Goal: Complete application form

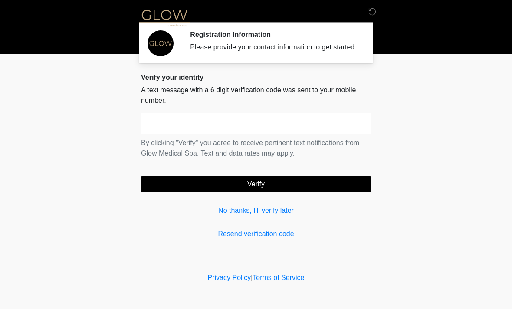
click at [191, 132] on input "text" at bounding box center [256, 124] width 230 height 22
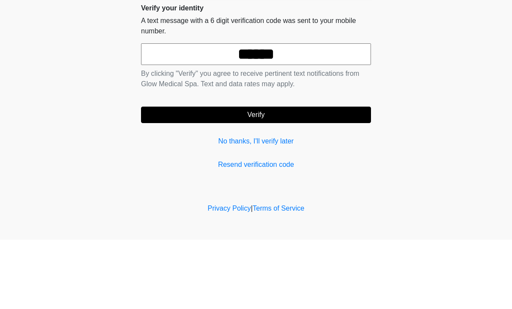
type input "******"
click at [301, 176] on button "Verify" at bounding box center [256, 184] width 230 height 16
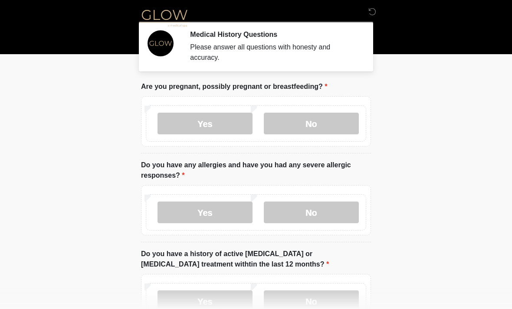
click at [323, 122] on label "No" at bounding box center [311, 124] width 95 height 22
click at [312, 216] on label "No" at bounding box center [311, 213] width 95 height 22
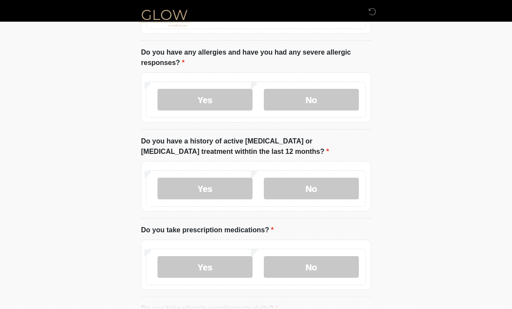
scroll to position [116, 0]
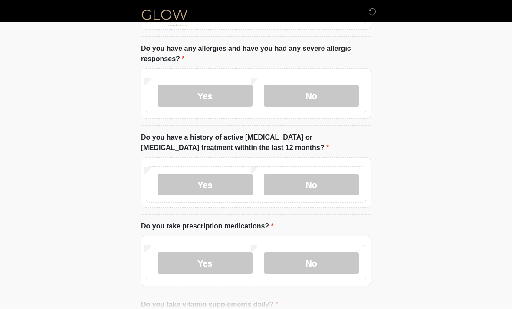
click at [327, 184] on label "No" at bounding box center [311, 185] width 95 height 22
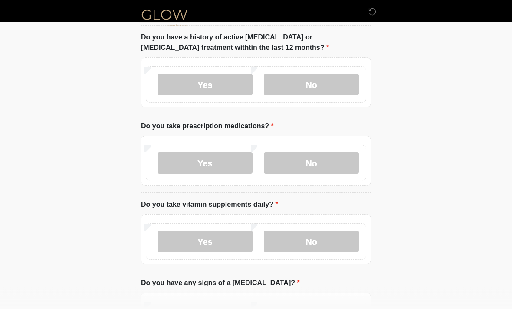
click at [328, 164] on label "No" at bounding box center [311, 164] width 95 height 22
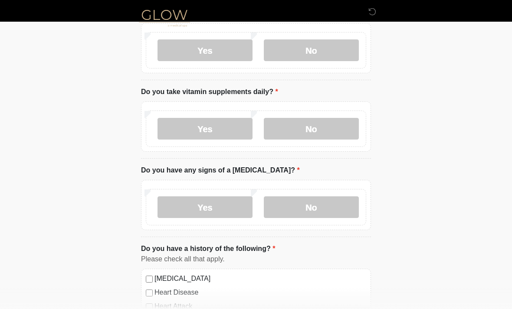
scroll to position [331, 0]
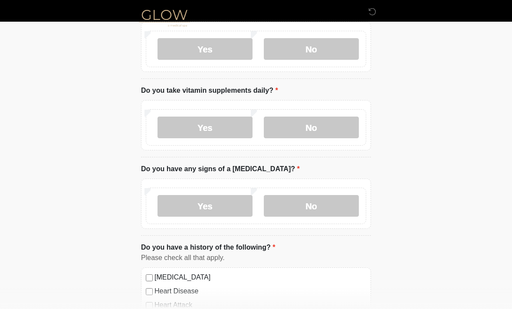
click at [220, 135] on label "Yes" at bounding box center [205, 128] width 95 height 22
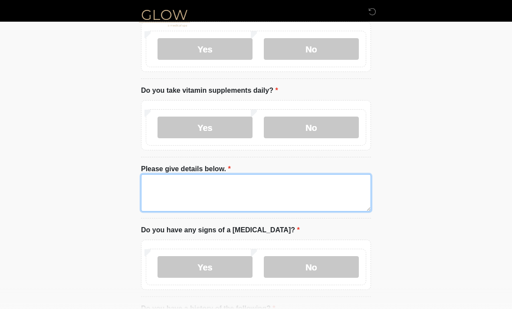
click at [173, 185] on textarea "Please give details below." at bounding box center [256, 192] width 230 height 37
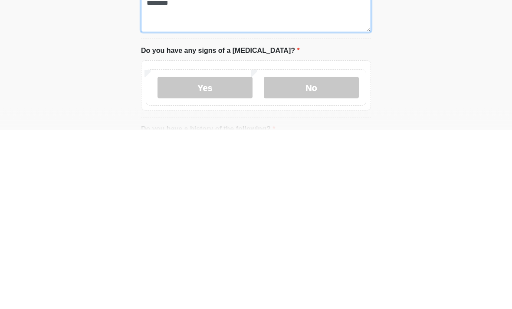
type textarea "********"
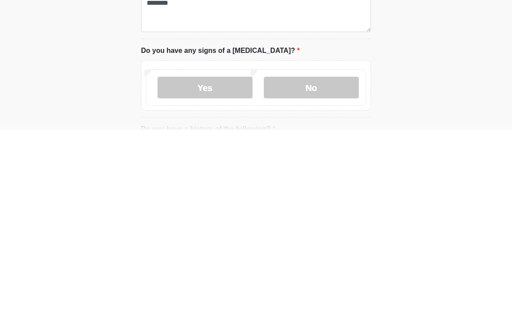
click at [318, 256] on label "No" at bounding box center [311, 267] width 95 height 22
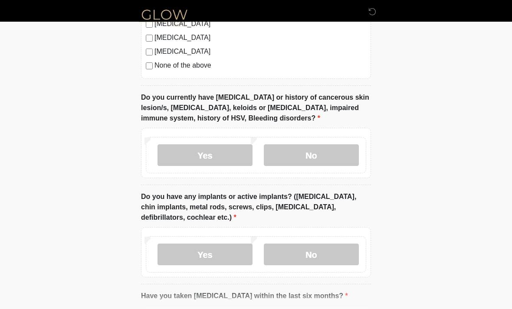
scroll to position [759, 0]
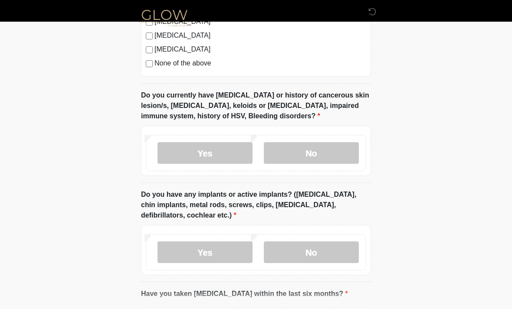
click at [325, 148] on label "No" at bounding box center [311, 153] width 95 height 22
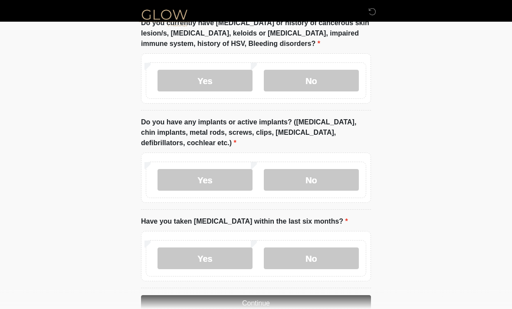
scroll to position [851, 0]
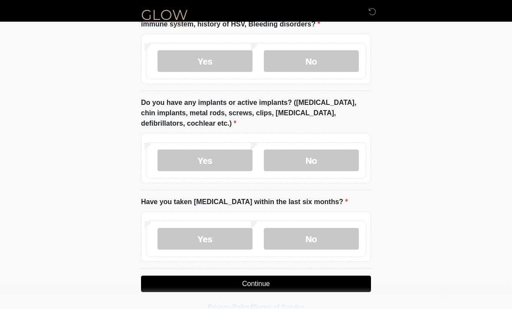
click at [210, 158] on label "Yes" at bounding box center [205, 161] width 95 height 22
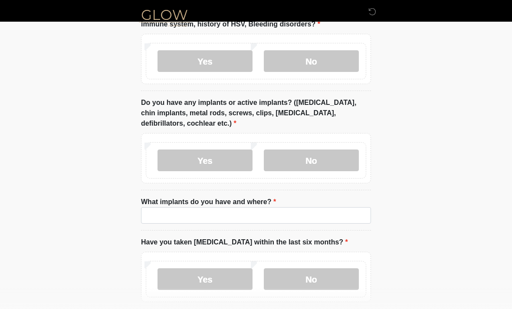
scroll to position [891, 0]
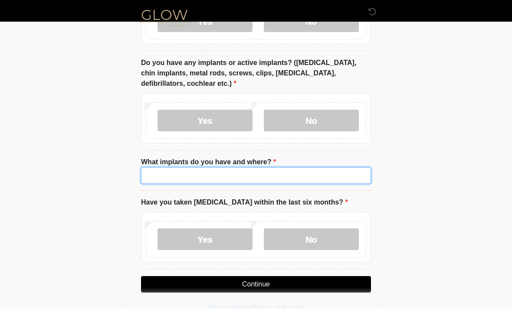
click at [193, 175] on input "What implants do you have and where?" at bounding box center [256, 176] width 230 height 16
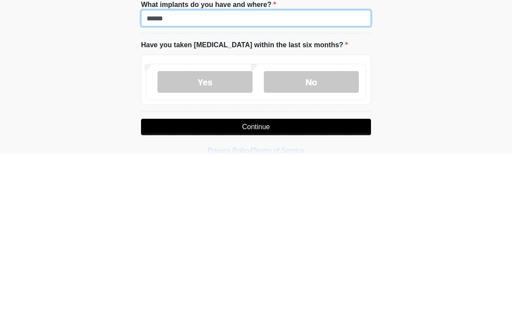
type input "******"
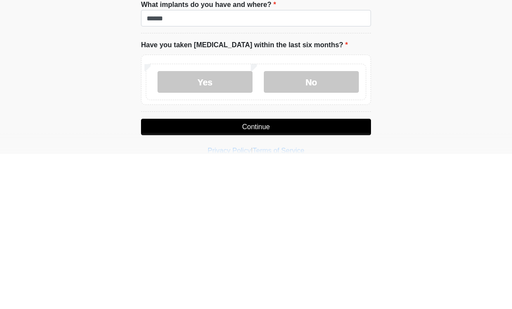
click at [335, 227] on label "No" at bounding box center [311, 238] width 95 height 22
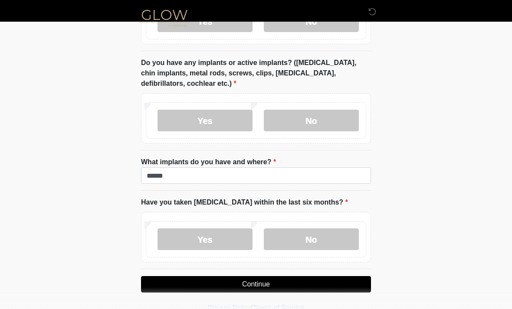
click at [273, 289] on button "Continue" at bounding box center [256, 284] width 230 height 16
click at [286, 286] on button "Continue" at bounding box center [256, 284] width 230 height 16
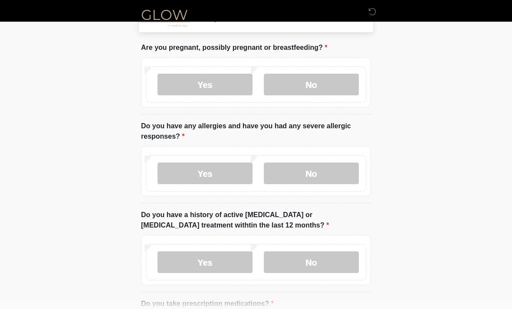
scroll to position [0, 0]
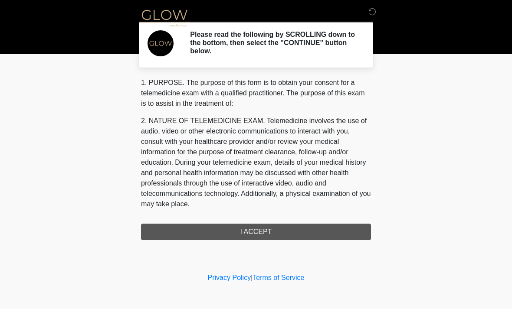
click at [276, 233] on div "1. PURPOSE. The purpose of this form is to obtain your consent for a telemedici…" at bounding box center [256, 159] width 230 height 163
click at [259, 229] on div "1. PURPOSE. The purpose of this form is to obtain your consent for a telemedici…" at bounding box center [256, 159] width 230 height 163
click at [254, 227] on div "1. PURPOSE. The purpose of this form is to obtain your consent for a telemedici…" at bounding box center [256, 159] width 230 height 163
click at [246, 228] on div "1. PURPOSE. The purpose of this form is to obtain your consent for a telemedici…" at bounding box center [256, 159] width 230 height 163
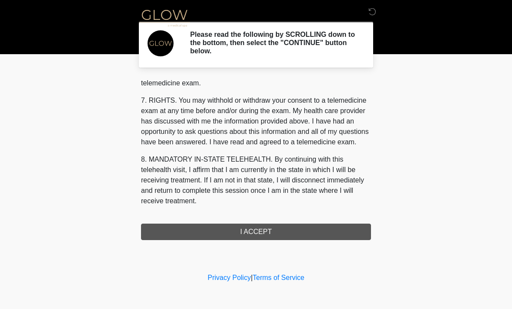
click at [266, 227] on button "I ACCEPT" at bounding box center [256, 232] width 230 height 16
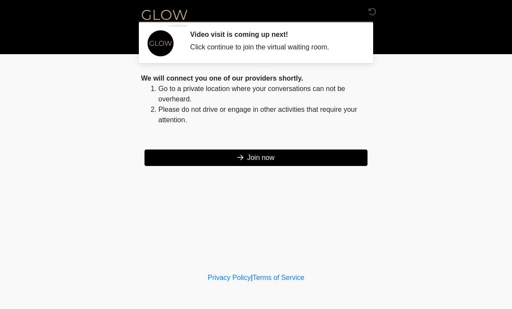
click at [266, 163] on button "Join now" at bounding box center [256, 158] width 223 height 16
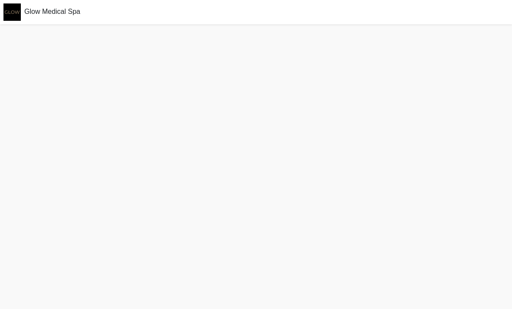
click at [7, 275] on div at bounding box center [256, 166] width 512 height 285
